Goal: Transaction & Acquisition: Book appointment/travel/reservation

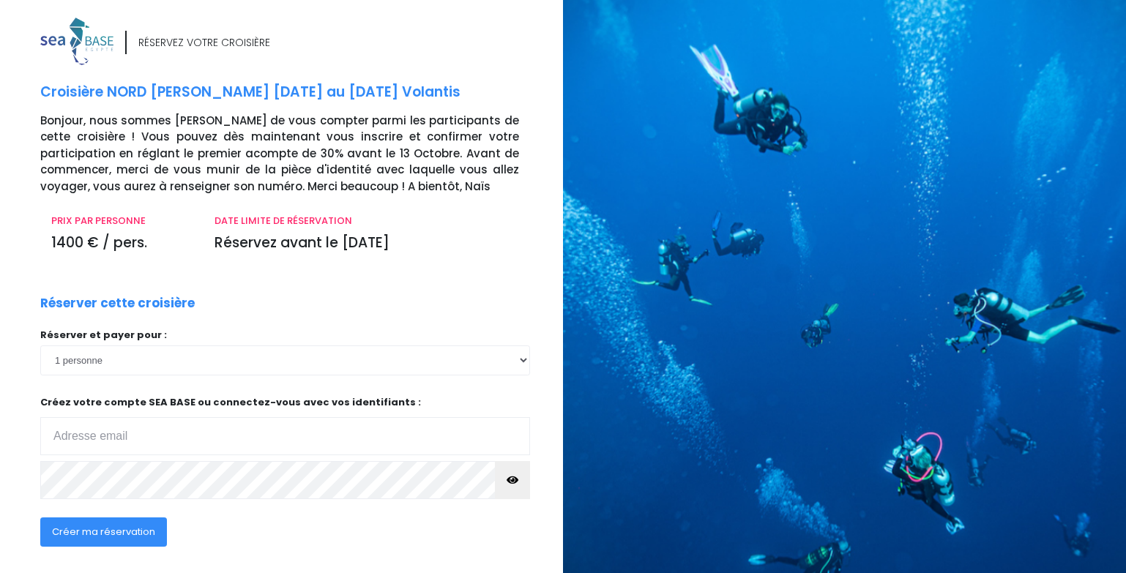
click at [213, 444] on input "email" at bounding box center [285, 436] width 490 height 38
click at [516, 480] on icon "button" at bounding box center [513, 480] width 12 height 0
click at [46, 534] on button "Créer ma réservation" at bounding box center [103, 532] width 127 height 29
click at [173, 435] on input "blanche1973@hotmail;fr" at bounding box center [285, 436] width 490 height 38
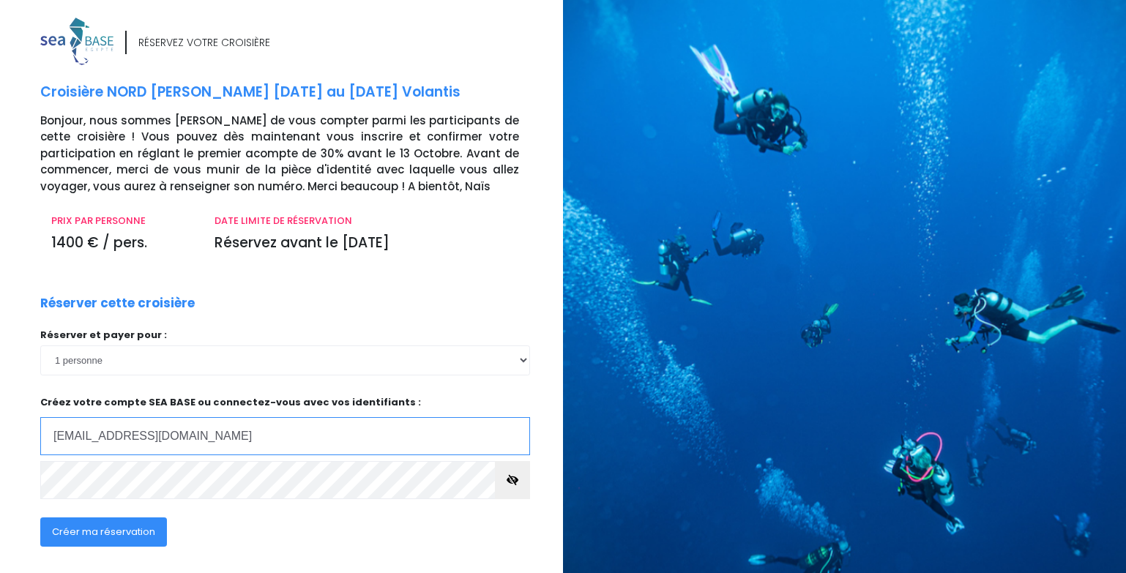
type input "blanche1973@hotmail.fr"
click at [121, 534] on span "Créer ma réservation" at bounding box center [103, 532] width 103 height 14
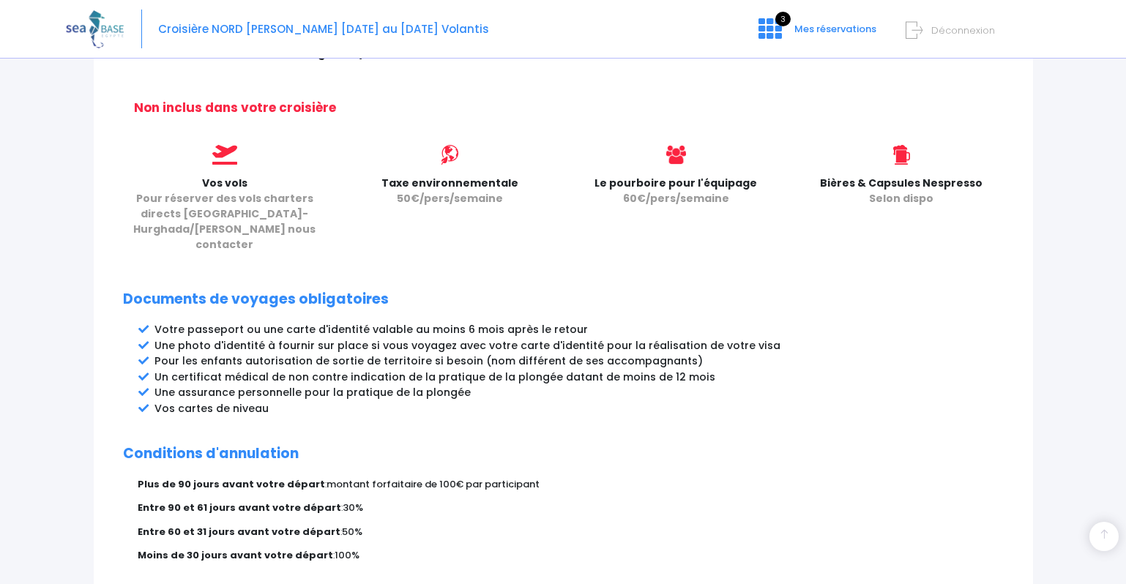
scroll to position [739, 0]
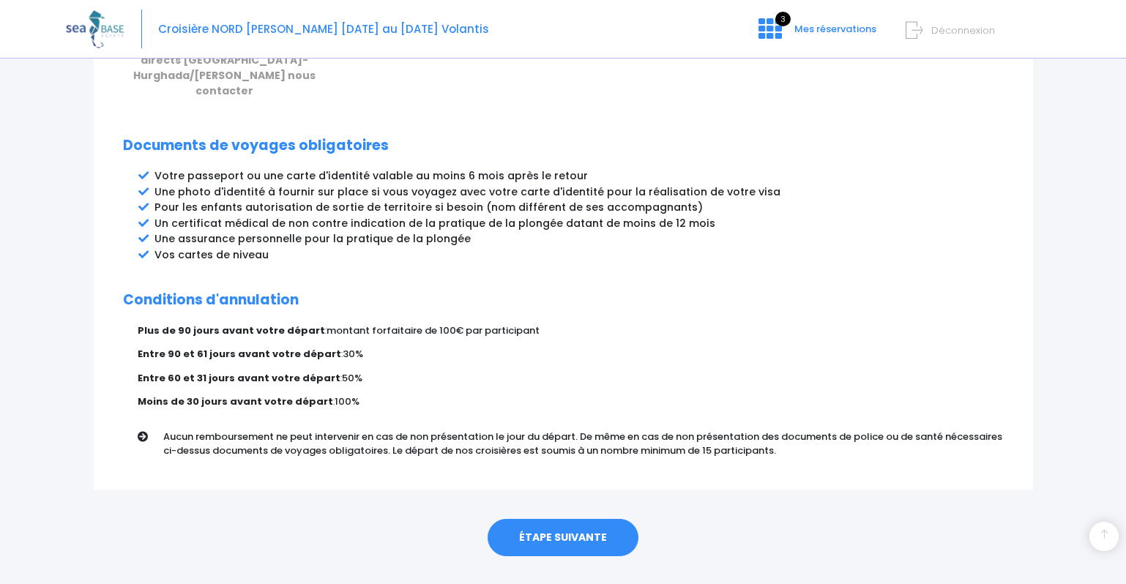
click at [536, 519] on link "ÉTAPE SUIVANTE" at bounding box center [563, 538] width 151 height 38
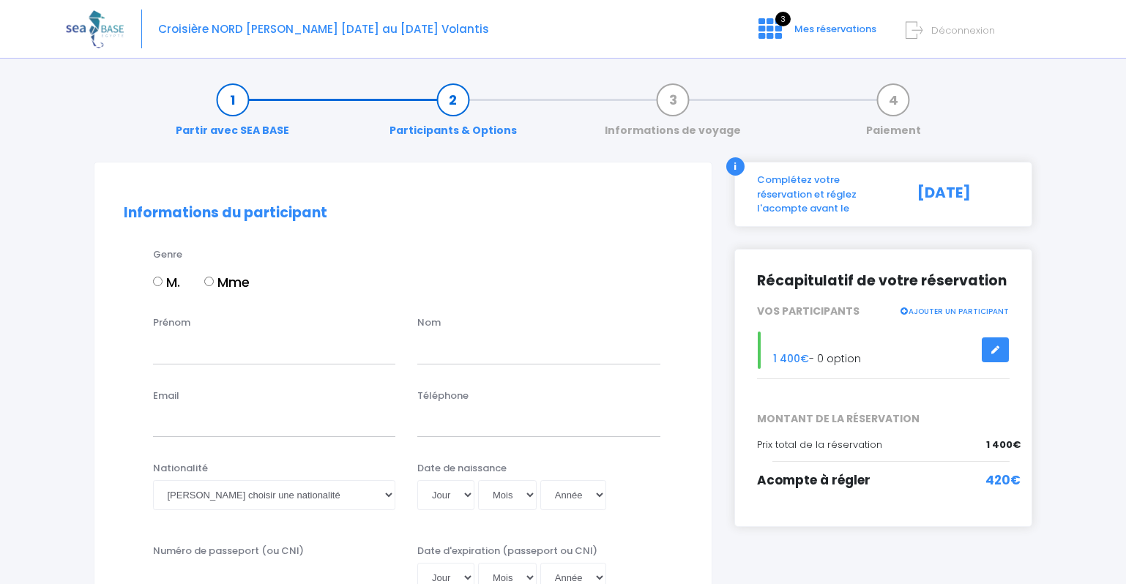
click at [217, 327] on div "Prénom" at bounding box center [274, 339] width 265 height 48
click at [208, 282] on input "Mme" at bounding box center [209, 282] width 10 height 10
radio input "true"
click at [216, 349] on input "Prénom" at bounding box center [274, 349] width 243 height 29
type input "BLANCHE"
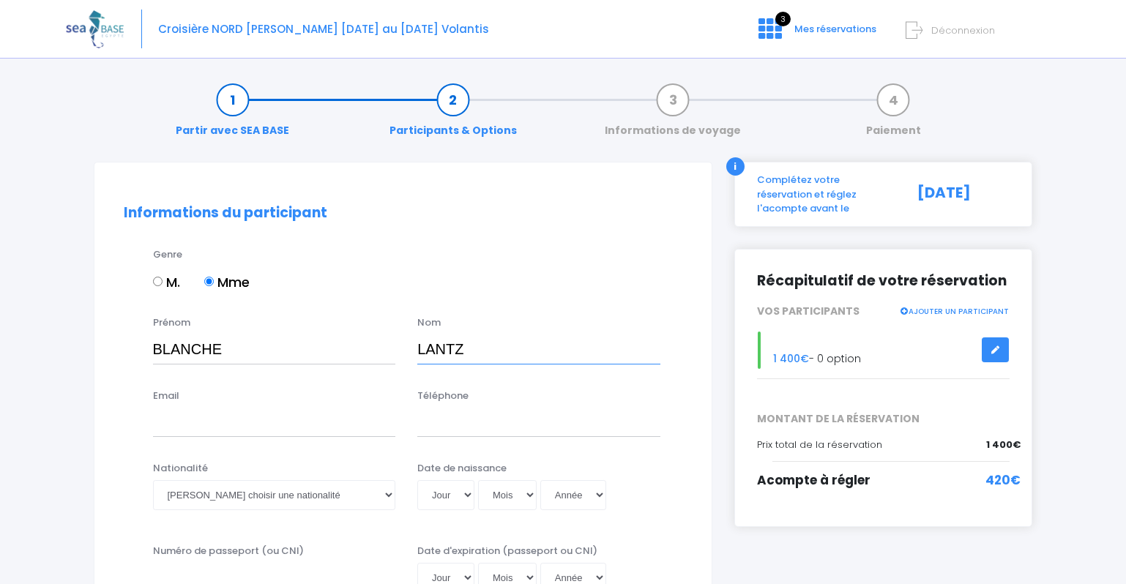
type input "LANTZ"
click at [250, 426] on input "Email" at bounding box center [274, 422] width 243 height 29
type input "blanche1973@hotmail.fr"
click at [463, 414] on input "Téléphone" at bounding box center [538, 422] width 243 height 29
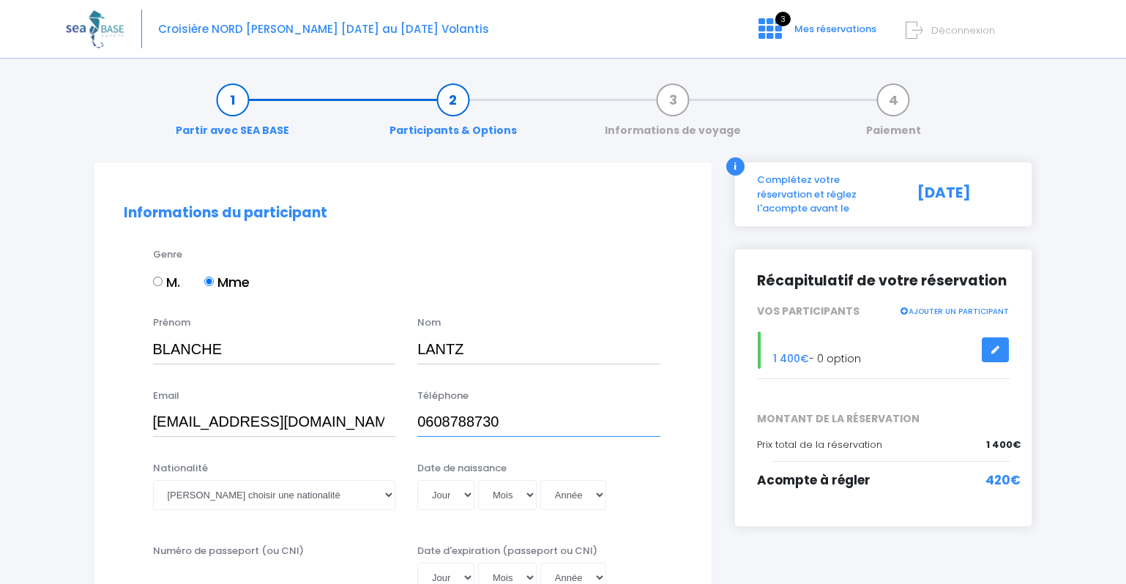
type input "0608788730"
click at [297, 495] on select "Veuillez choisir une nationalité Afghane Albanaise Algerienne Allemande America…" at bounding box center [274, 494] width 243 height 29
select select "Française"
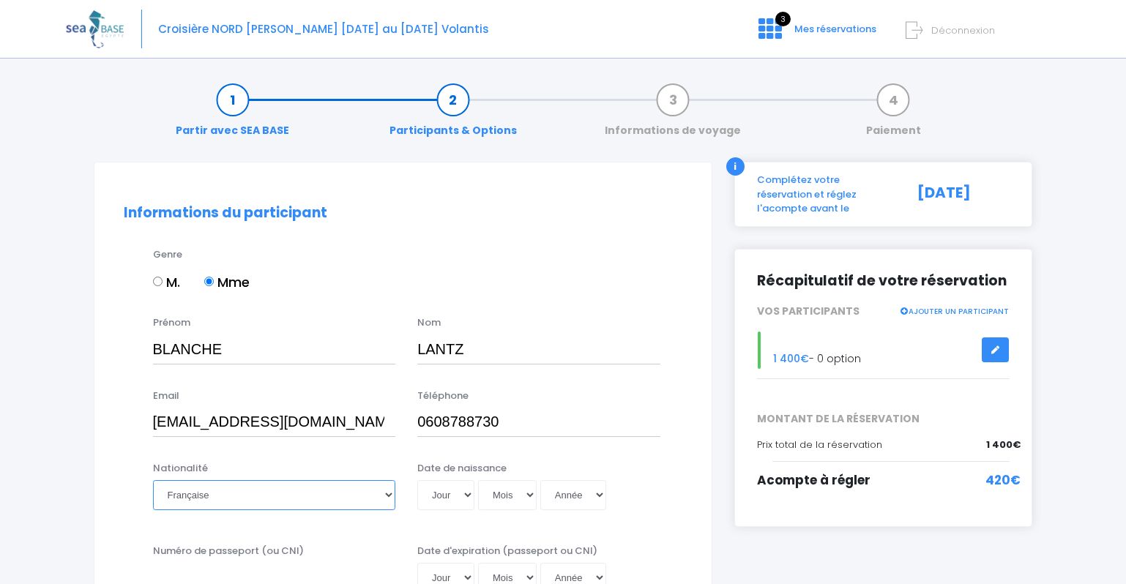
click at [153, 480] on select "Veuillez choisir une nationalité Afghane Albanaise Algerienne Allemande America…" at bounding box center [274, 494] width 243 height 29
click at [464, 498] on select "Jour 01 02 03 04 05 06 07 08 09 10 11 12 13 14 15 16 17 18 19 20 21 22 23 24 25…" at bounding box center [445, 494] width 57 height 29
select select "22"
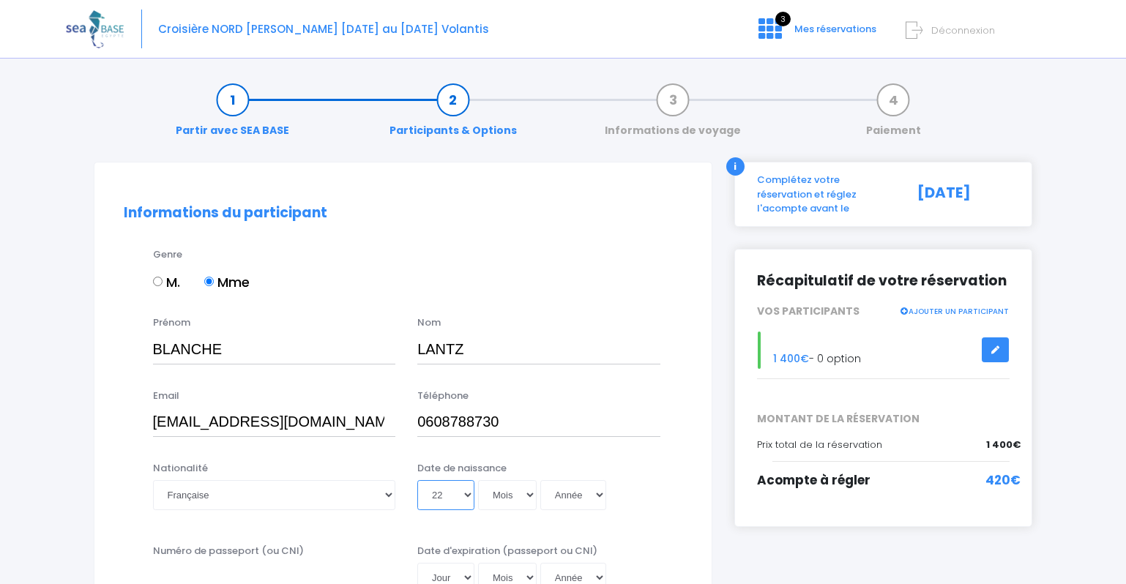
click at [417, 480] on select "Jour 01 02 03 04 05 06 07 08 09 10 11 12 13 14 15 16 17 18 19 20 21 22 23 24 25…" at bounding box center [445, 494] width 57 height 29
click at [494, 493] on select "Mois 01 02 03 04 05 06 07 08 09 10 11 12" at bounding box center [507, 494] width 59 height 29
select select "08"
click at [478, 480] on select "Mois 01 02 03 04 05 06 07 08 09 10 11 12" at bounding box center [507, 494] width 59 height 29
click at [575, 491] on select "Année 2045 2044 2043 2042 2041 2040 2039 2038 2037 2036 2035 2034 2033 2032 203…" at bounding box center [573, 494] width 66 height 29
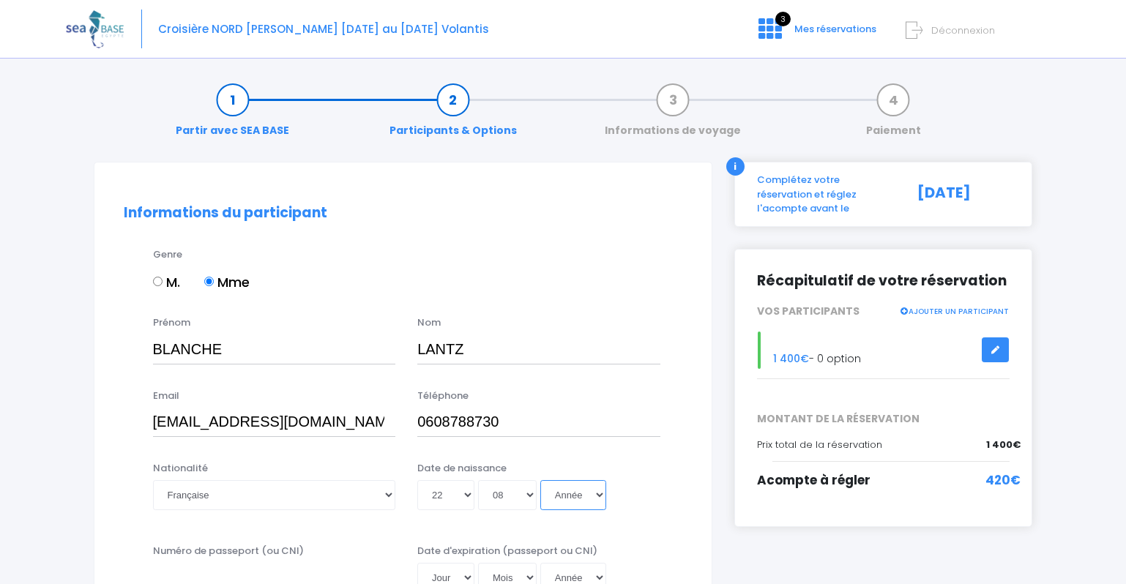
select select "1973"
click at [540, 480] on select "Année 2045 2044 2043 2042 2041 2040 2039 2038 2037 2036 2035 2034 2033 2032 203…" at bounding box center [573, 494] width 66 height 29
type input "1973-08-22"
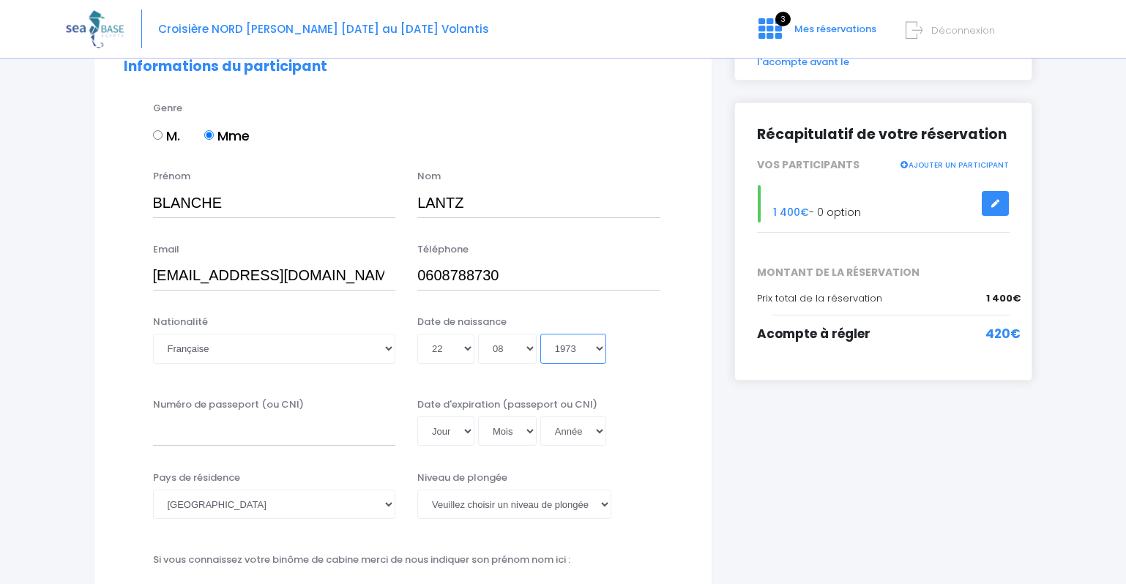
scroll to position [73, 0]
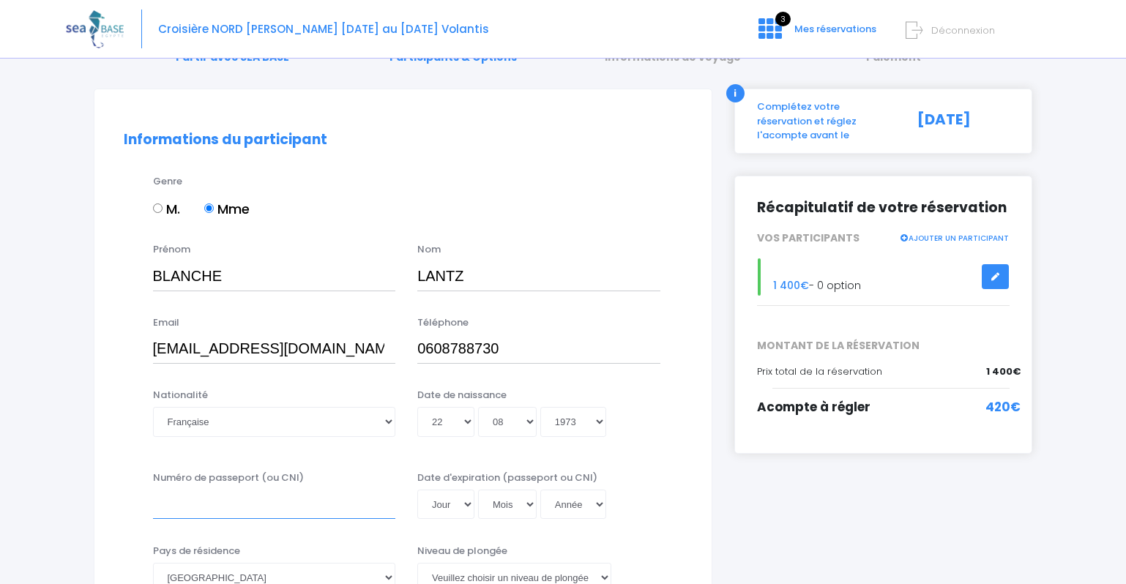
click at [256, 511] on input "Numéro de passeport (ou CNI)" at bounding box center [274, 504] width 243 height 29
type input "17AY84091"
click at [449, 499] on select "Jour 01 02 03 04 05 06 07 08 09 10 11 12 13 14 15 16 17 18 19 20 21 22 23 24 25…" at bounding box center [445, 504] width 57 height 29
select select "24"
click at [417, 490] on select "Jour 01 02 03 04 05 06 07 08 09 10 11 12 13 14 15 16 17 18 19 20 21 22 23 24 25…" at bounding box center [445, 504] width 57 height 29
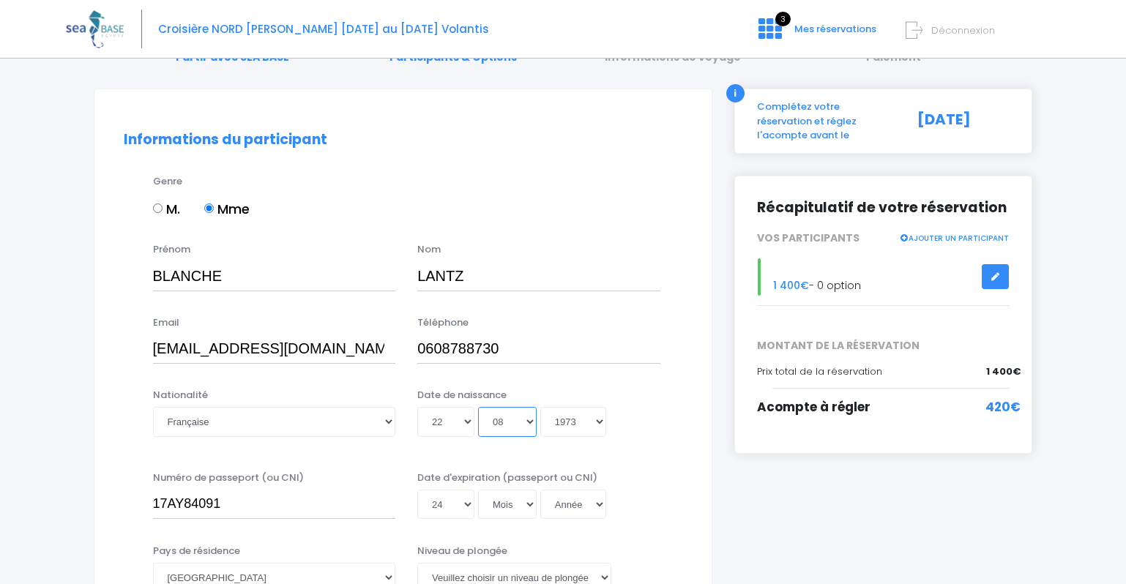
click at [532, 418] on select "Mois 01 02 03 04 05 06 07 08 09 10 11 12" at bounding box center [507, 421] width 59 height 29
select select "11"
click at [478, 407] on select "Mois 01 02 03 04 05 06 07 08 09 10 11 12" at bounding box center [507, 421] width 59 height 29
type input "1973-11-22"
click at [598, 418] on select "Année 2045 2044 2043 2042 2041 2040 2039 2038 2037 2036 2035 2034 2033 2032 203…" at bounding box center [573, 421] width 66 height 29
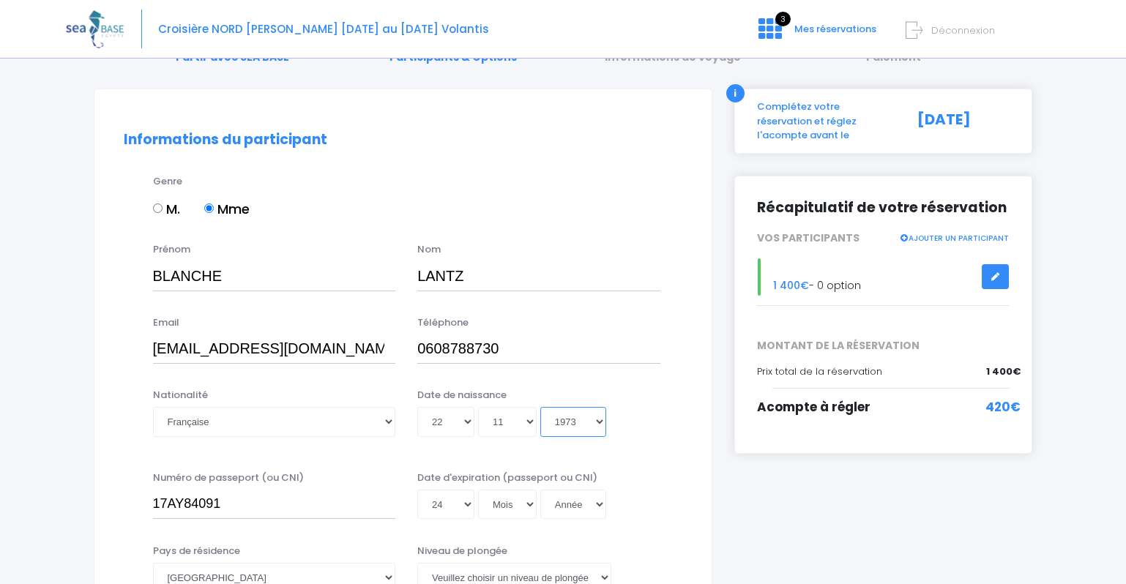
select select "2027"
click at [540, 407] on select "Année 2045 2044 2043 2042 2041 2040 2039 2038 2037 2036 2035 2034 2033 2032 203…" at bounding box center [573, 421] width 66 height 29
type input "2027-11-22"
click at [495, 421] on select "Mois 01 02 03 04 05 06 07 08 09 10 11 12" at bounding box center [507, 421] width 59 height 29
click at [529, 422] on select "Mois 01 02 03 04 05 06 07 08 09 10 11 12" at bounding box center [507, 421] width 59 height 29
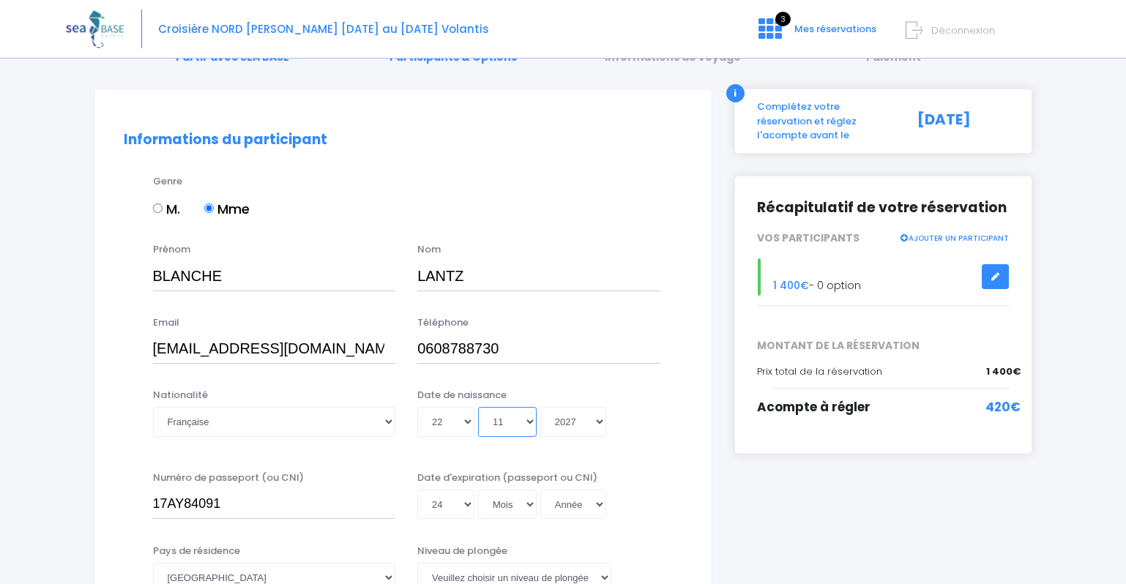
click at [529, 422] on select "Mois 01 02 03 04 05 06 07 08 09 10 11 12" at bounding box center [507, 421] width 59 height 29
select select "08"
click at [478, 407] on select "Mois 01 02 03 04 05 06 07 08 09 10 11 12" at bounding box center [507, 421] width 59 height 29
type input "2027-08-22"
click at [561, 425] on select "Année 2045 2044 2043 2042 2041 2040 2039 2038 2037 2036 2035 2034 2033 2032 203…" at bounding box center [573, 421] width 66 height 29
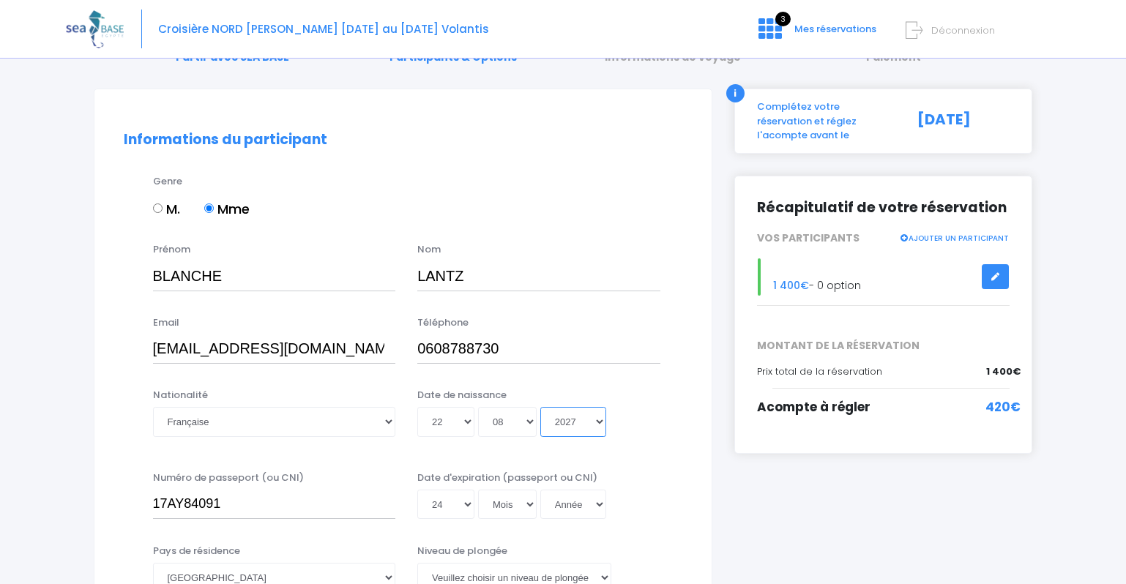
select select "1973"
click at [540, 407] on select "Année 2045 2044 2043 2042 2041 2040 2039 2038 2037 2036 2035 2034 2033 2032 203…" at bounding box center [573, 421] width 66 height 29
type input "1973-08-22"
click at [531, 501] on select "Mois 01 02 03 04 05 06 07 08 09 10 11 12" at bounding box center [507, 504] width 59 height 29
select select "11"
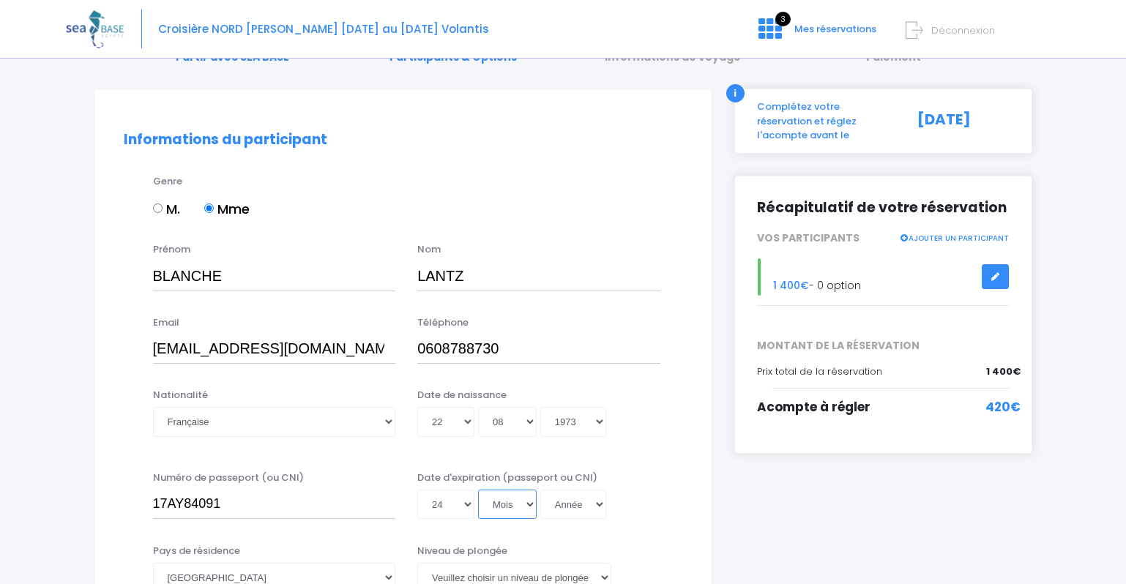
click at [478, 490] on select "Mois 01 02 03 04 05 06 07 08 09 10 11 12" at bounding box center [507, 504] width 59 height 29
click at [597, 504] on select "Année 2045 2044 2043 2042 2041 2040 2039 2038 2037 2036 2035 2034 2033 2032 203…" at bounding box center [573, 504] width 66 height 29
select select "2027"
click at [540, 490] on select "Année 2045 2044 2043 2042 2041 2040 2039 2038 2037 2036 2035 2034 2033 2032 203…" at bounding box center [573, 504] width 66 height 29
type input "2027-11-24"
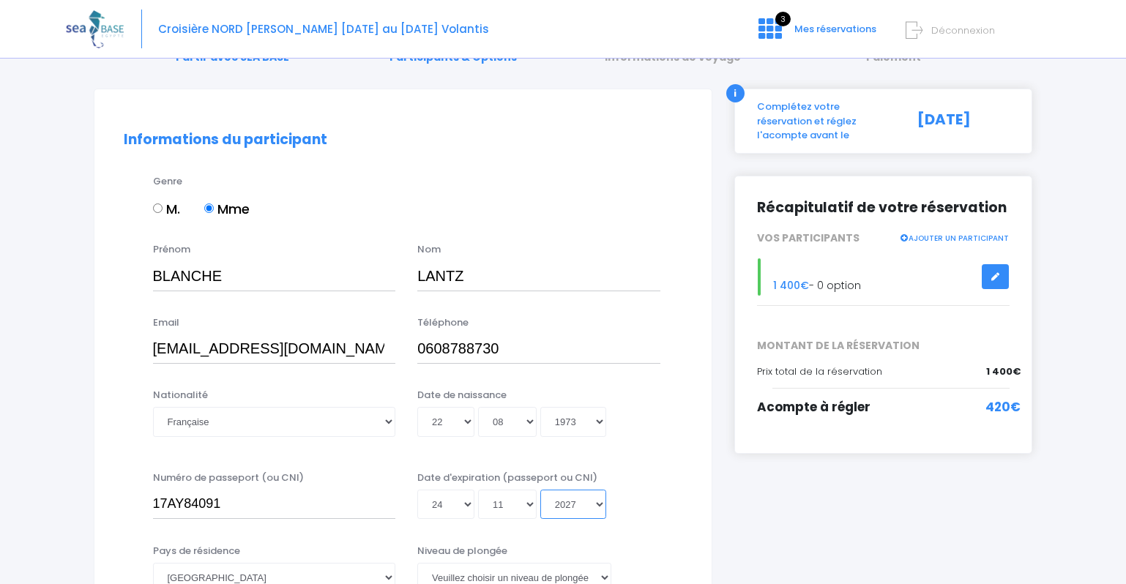
scroll to position [220, 0]
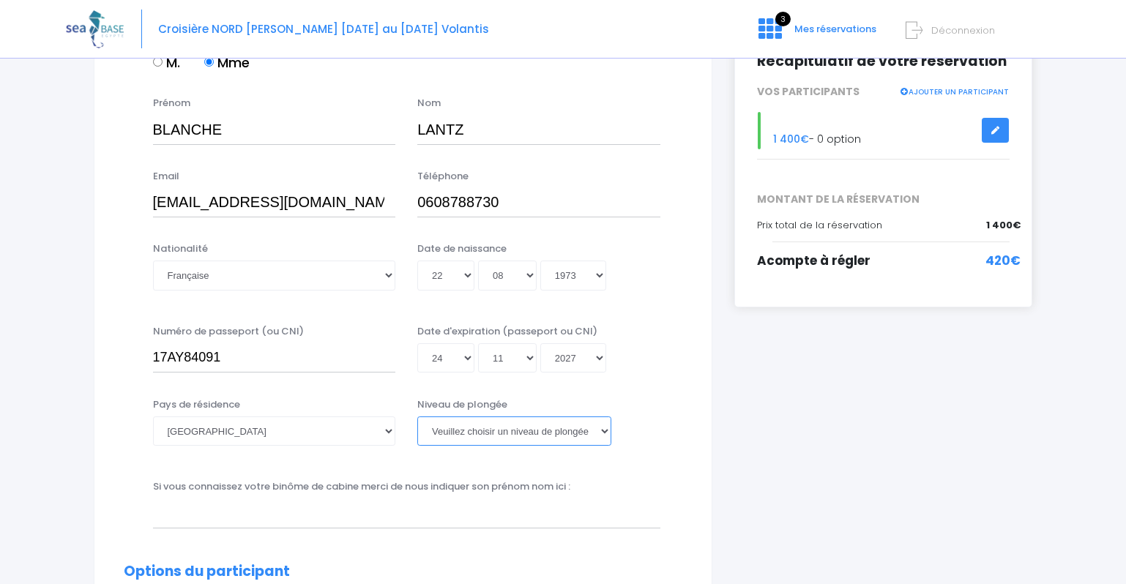
click at [526, 431] on select "Veuillez choisir un niveau de plongée Non plongeur Junior OW diver Adventure OW…" at bounding box center [514, 431] width 194 height 29
select select "N2"
click at [417, 417] on select "Veuillez choisir un niveau de plongée Non plongeur Junior OW diver Adventure OW…" at bounding box center [514, 431] width 194 height 29
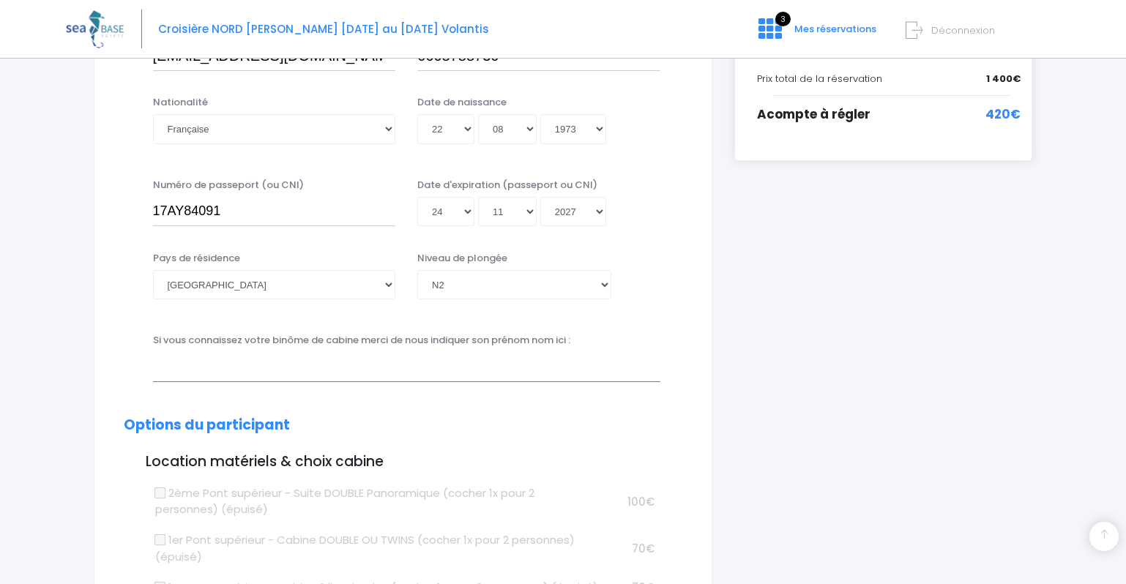
click at [357, 371] on input "text" at bounding box center [406, 366] width 507 height 29
type input "p"
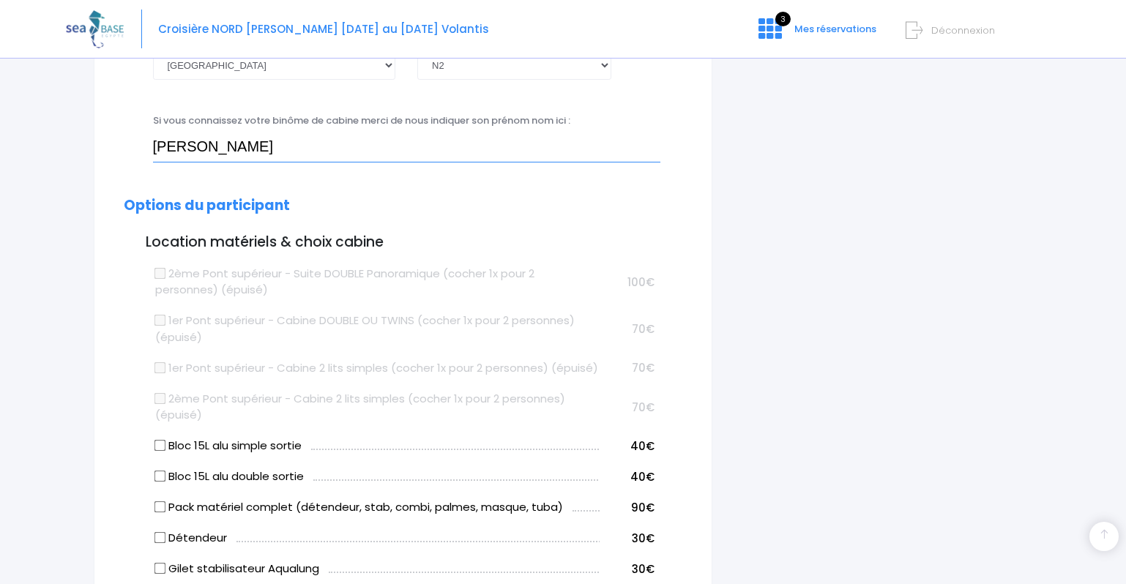
scroll to position [732, 0]
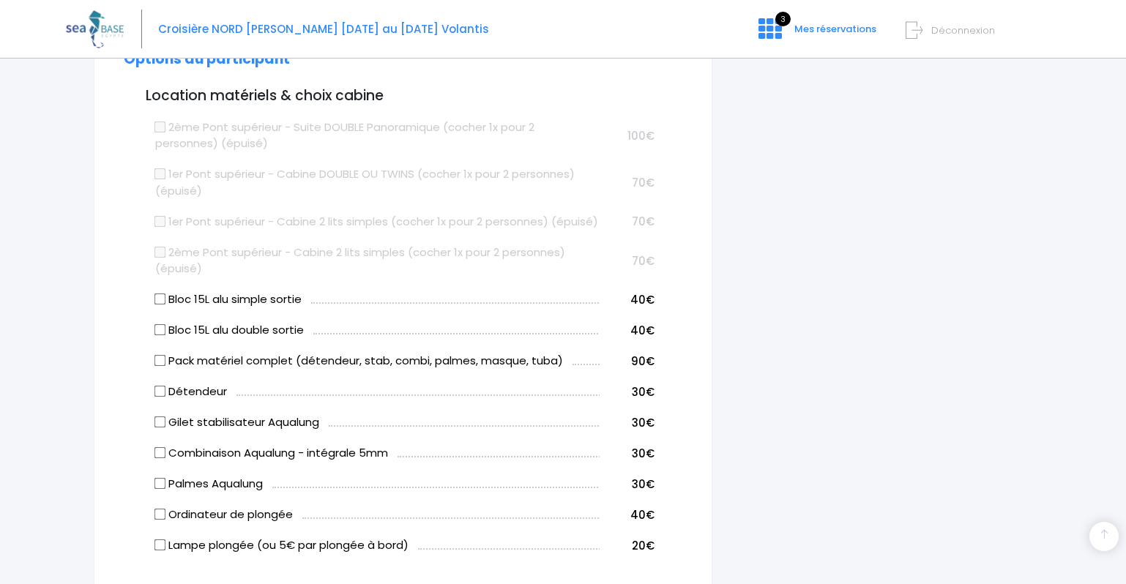
type input "Pascale Mathias"
click at [160, 305] on input "Bloc 15L alu simple sortie" at bounding box center [160, 300] width 12 height 12
click at [163, 305] on input "Bloc 15L alu simple sortie" at bounding box center [160, 300] width 12 height 12
checkbox input "false"
click at [155, 336] on input "Bloc 15L alu double sortie" at bounding box center [160, 330] width 12 height 12
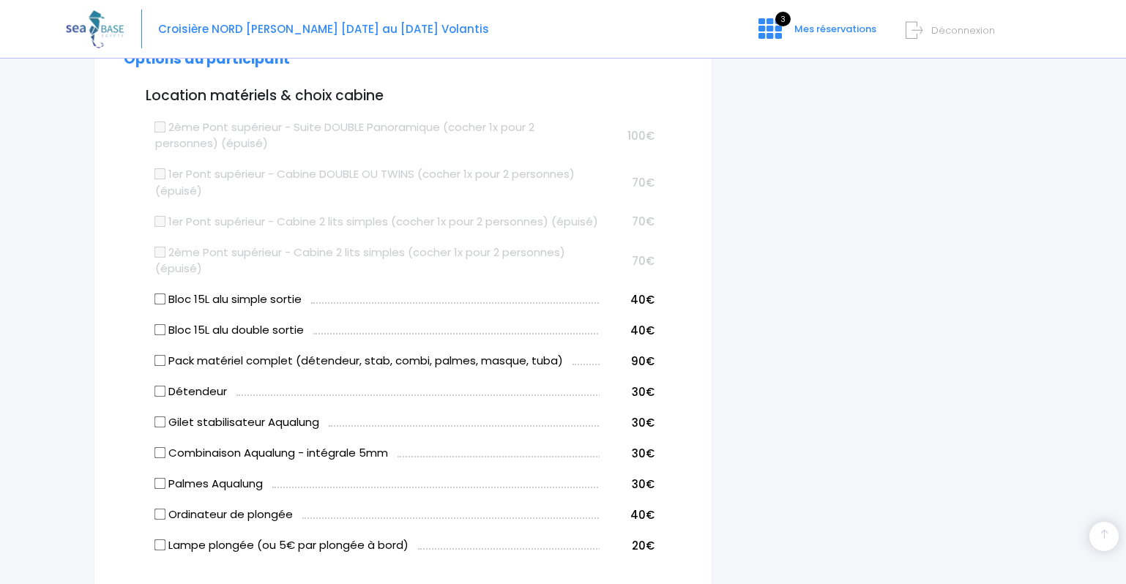
checkbox input "true"
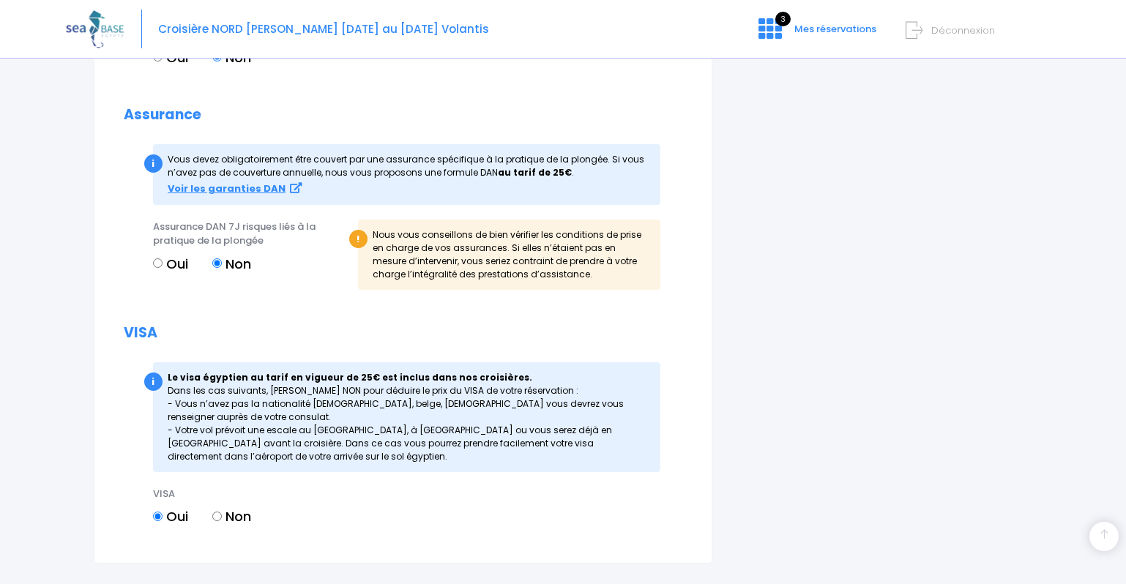
scroll to position [1660, 0]
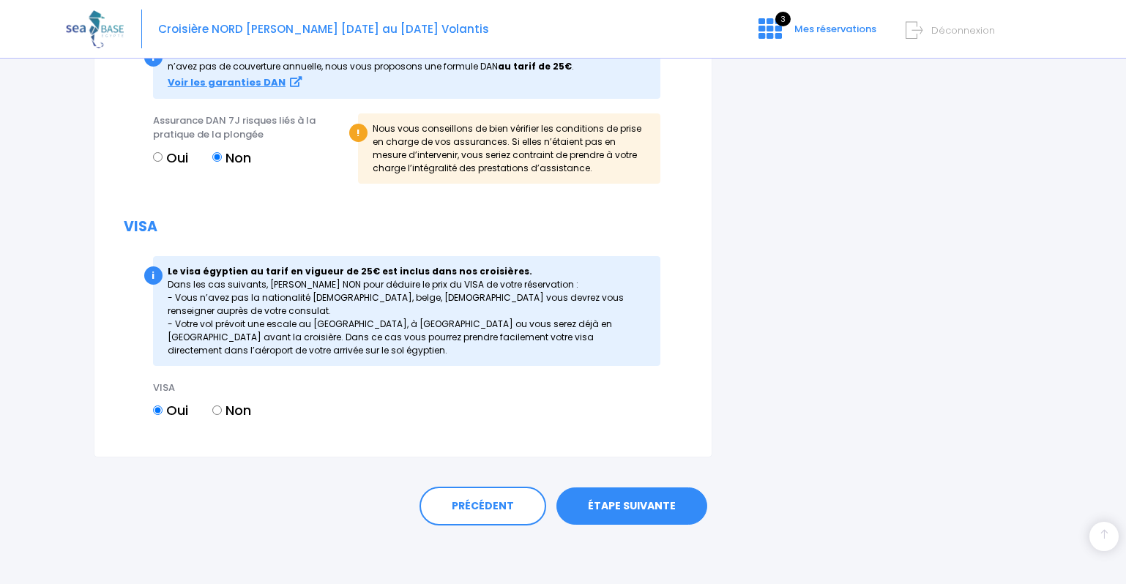
click at [597, 500] on link "ÉTAPE SUIVANTE" at bounding box center [631, 507] width 151 height 38
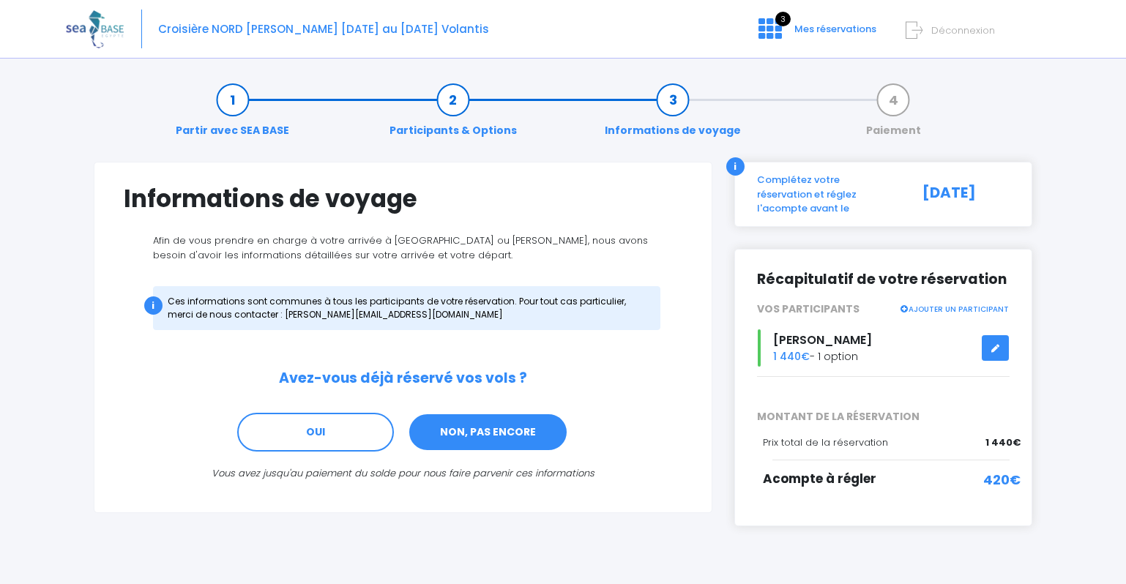
click at [501, 417] on link "NON, PAS ENCORE" at bounding box center [488, 433] width 160 height 40
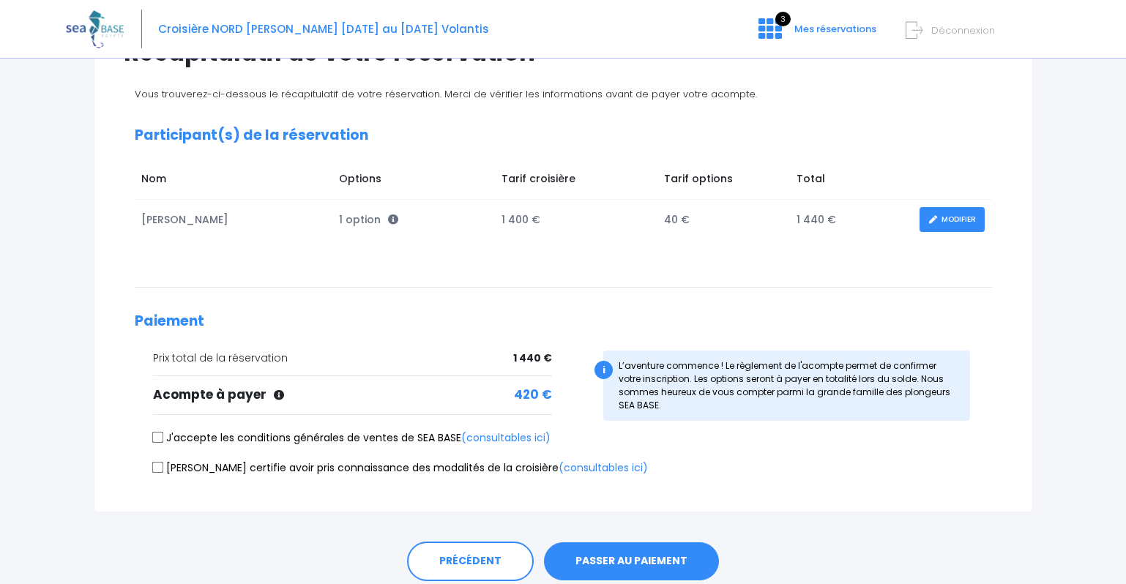
scroll to position [202, 0]
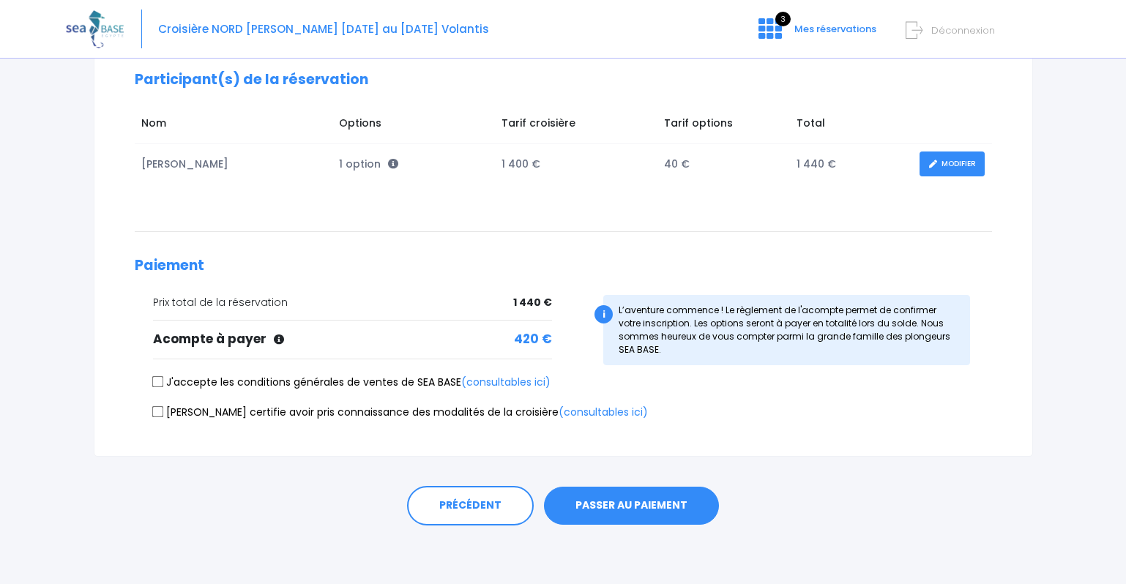
click at [156, 385] on input "J'accepte les conditions générales de ventes de SEA BASE (consultables ici)" at bounding box center [158, 382] width 12 height 12
checkbox input "true"
click at [159, 416] on input "[PERSON_NAME] certifie avoir pris connaissance des modalités de la croisière (c…" at bounding box center [158, 412] width 12 height 12
checkbox input "true"
click at [588, 503] on button "PASSER AU PAIEMENT" at bounding box center [631, 506] width 175 height 38
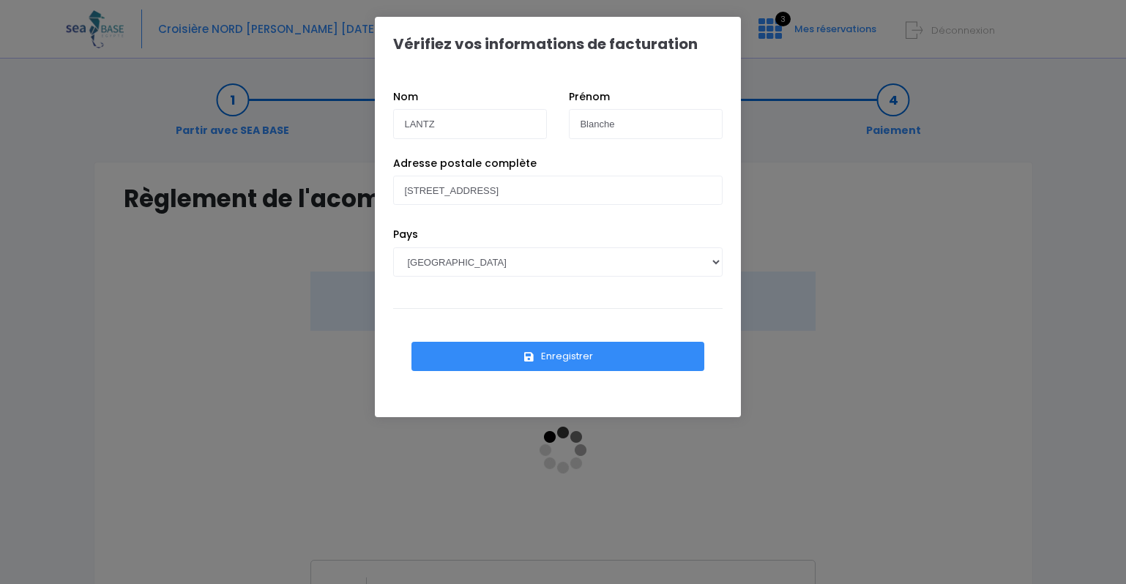
click at [563, 354] on button "Enregistrer" at bounding box center [557, 356] width 293 height 29
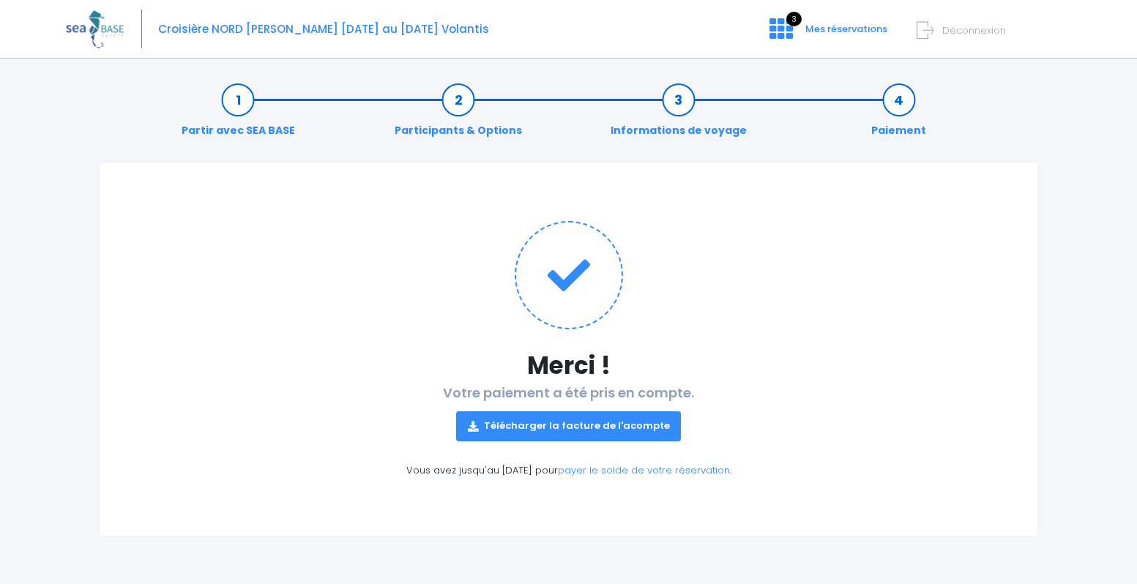
click at [545, 433] on link "Télécharger la facture de l'acompte" at bounding box center [568, 425] width 225 height 29
